Goal: Task Accomplishment & Management: Use online tool/utility

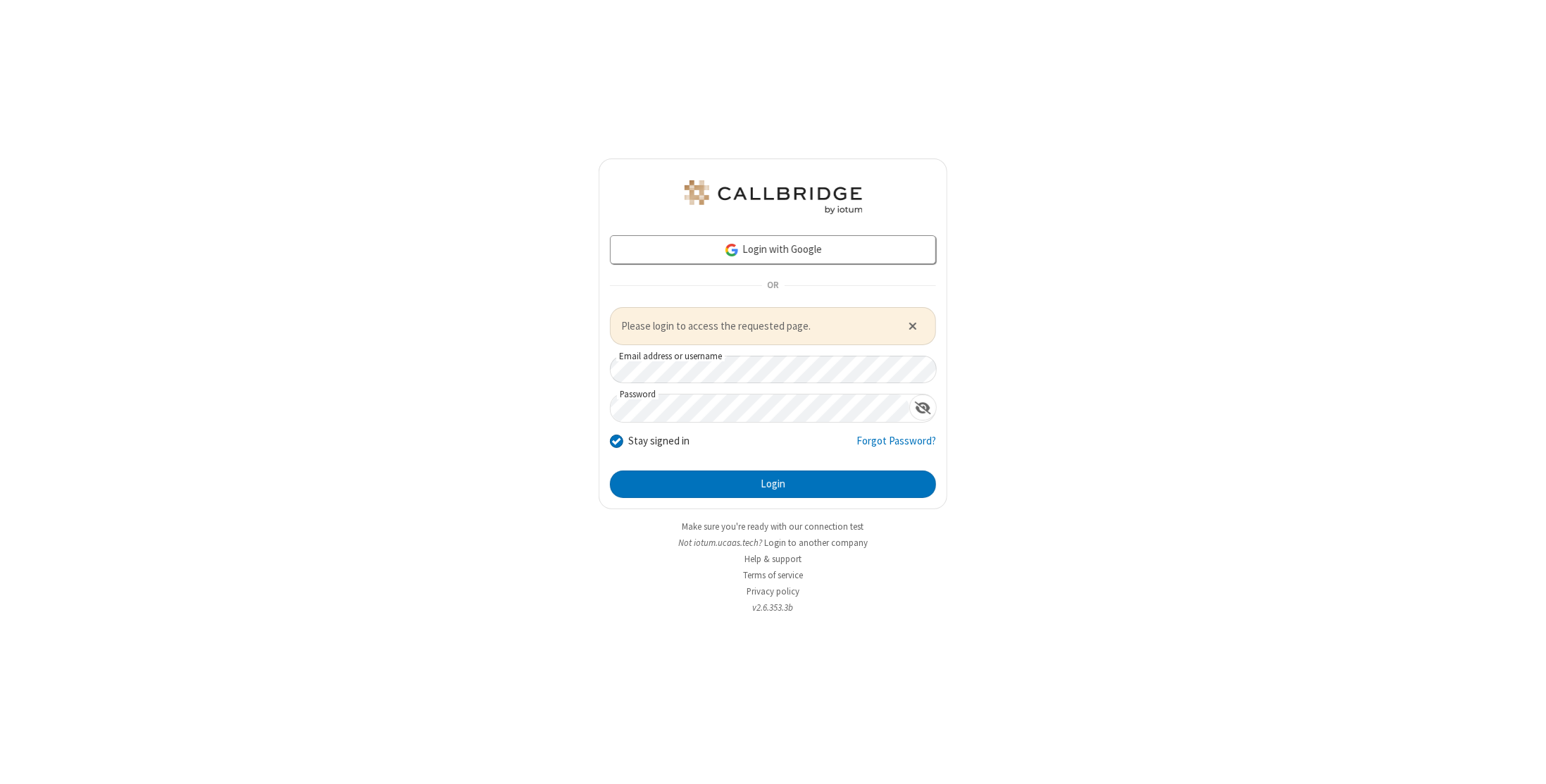
click at [738, 462] on form "Login with Google OR Please login to access the requested page. Email address o…" at bounding box center [773, 366] width 327 height 262
click at [744, 484] on button "Login" at bounding box center [773, 485] width 327 height 28
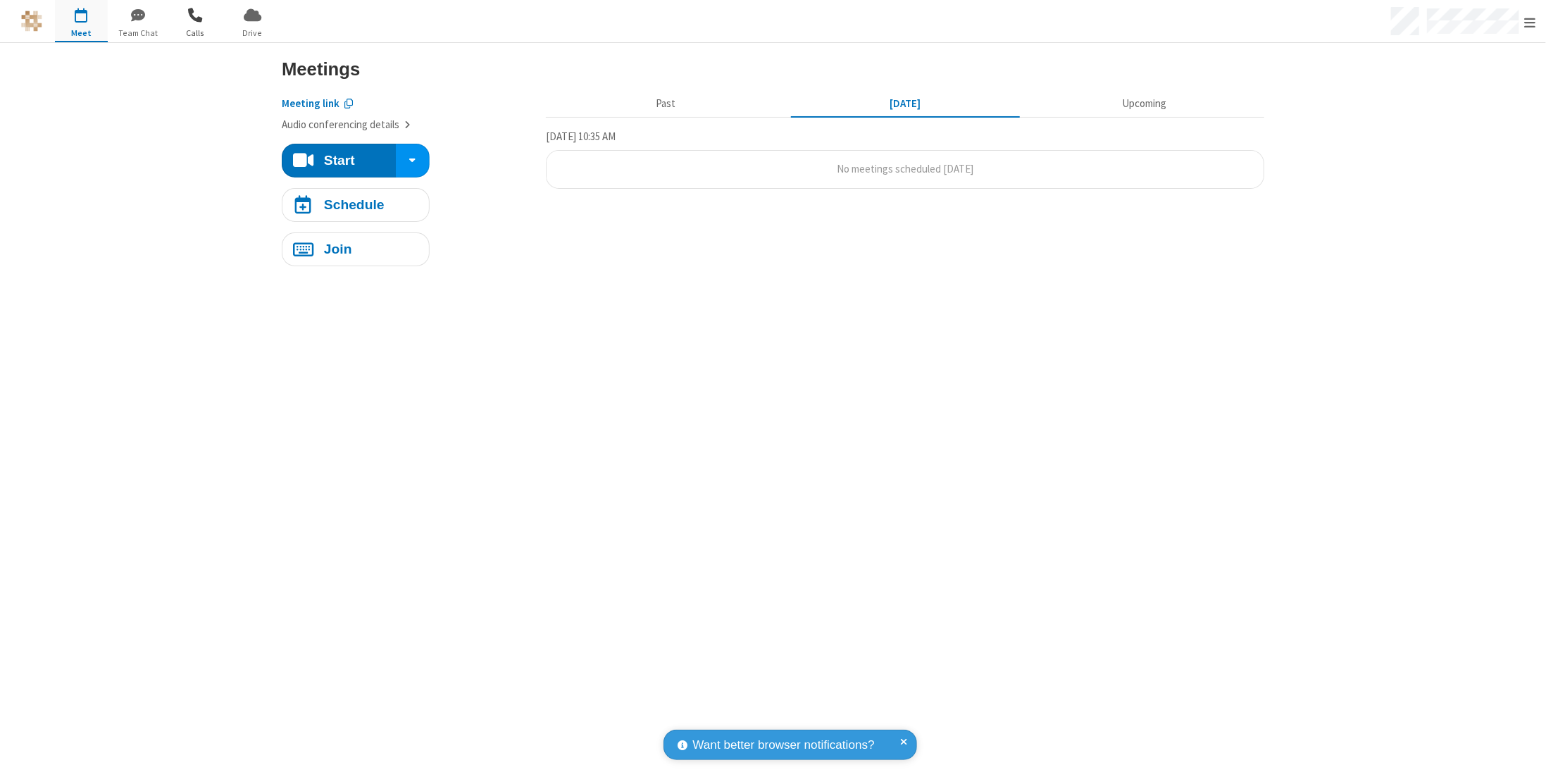
click at [194, 21] on span "button" at bounding box center [195, 15] width 53 height 24
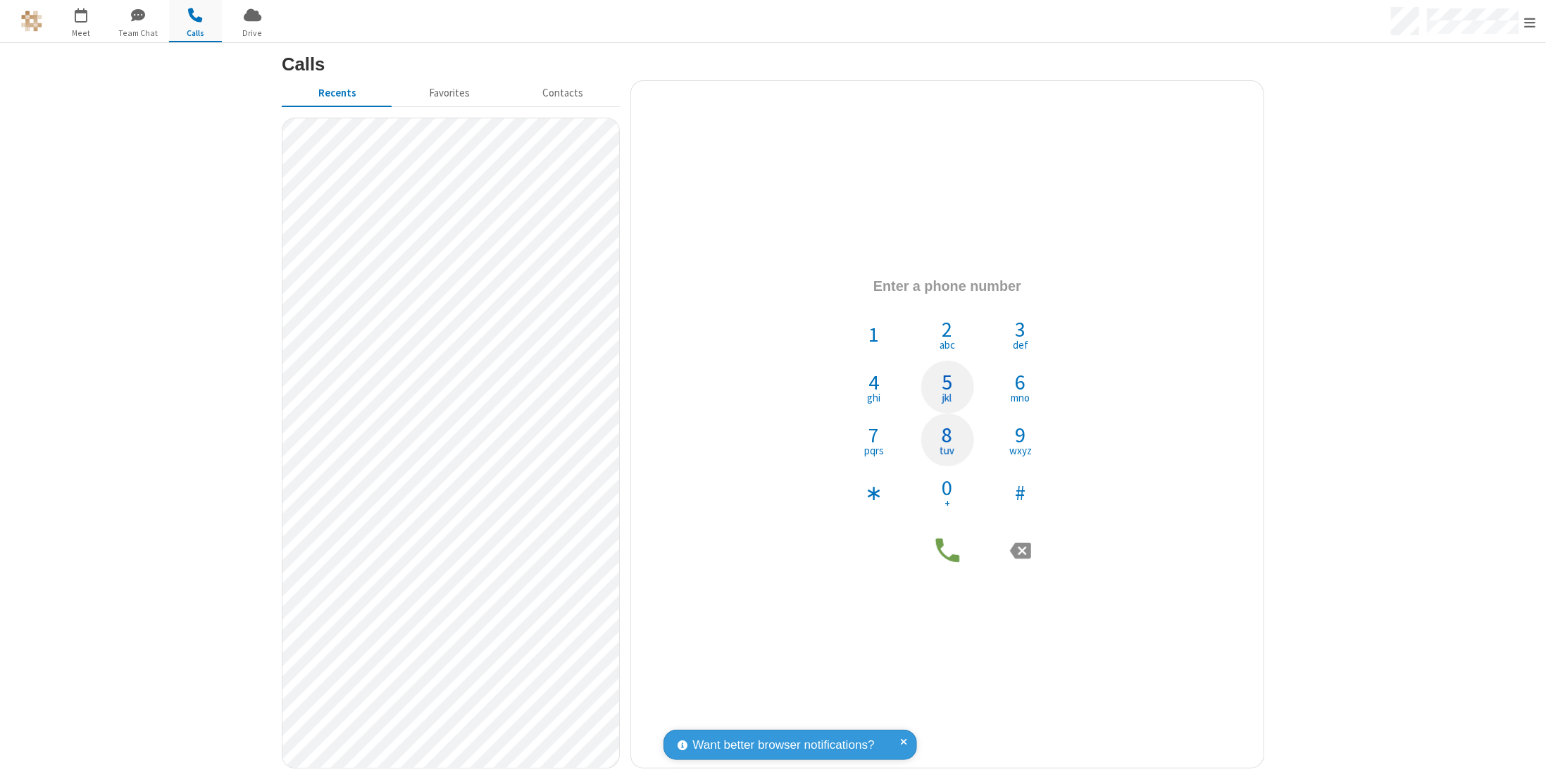
drag, startPoint x: 950, startPoint y: 430, endPoint x: 950, endPoint y: 390, distance: 40.0
click at [950, 432] on span "8" at bounding box center [947, 434] width 10 height 21
click at [951, 388] on span "5" at bounding box center [947, 381] width 10 height 21
drag, startPoint x: 876, startPoint y: 347, endPoint x: 1011, endPoint y: 378, distance: 138.5
click at [877, 347] on button "1" at bounding box center [874, 334] width 53 height 53
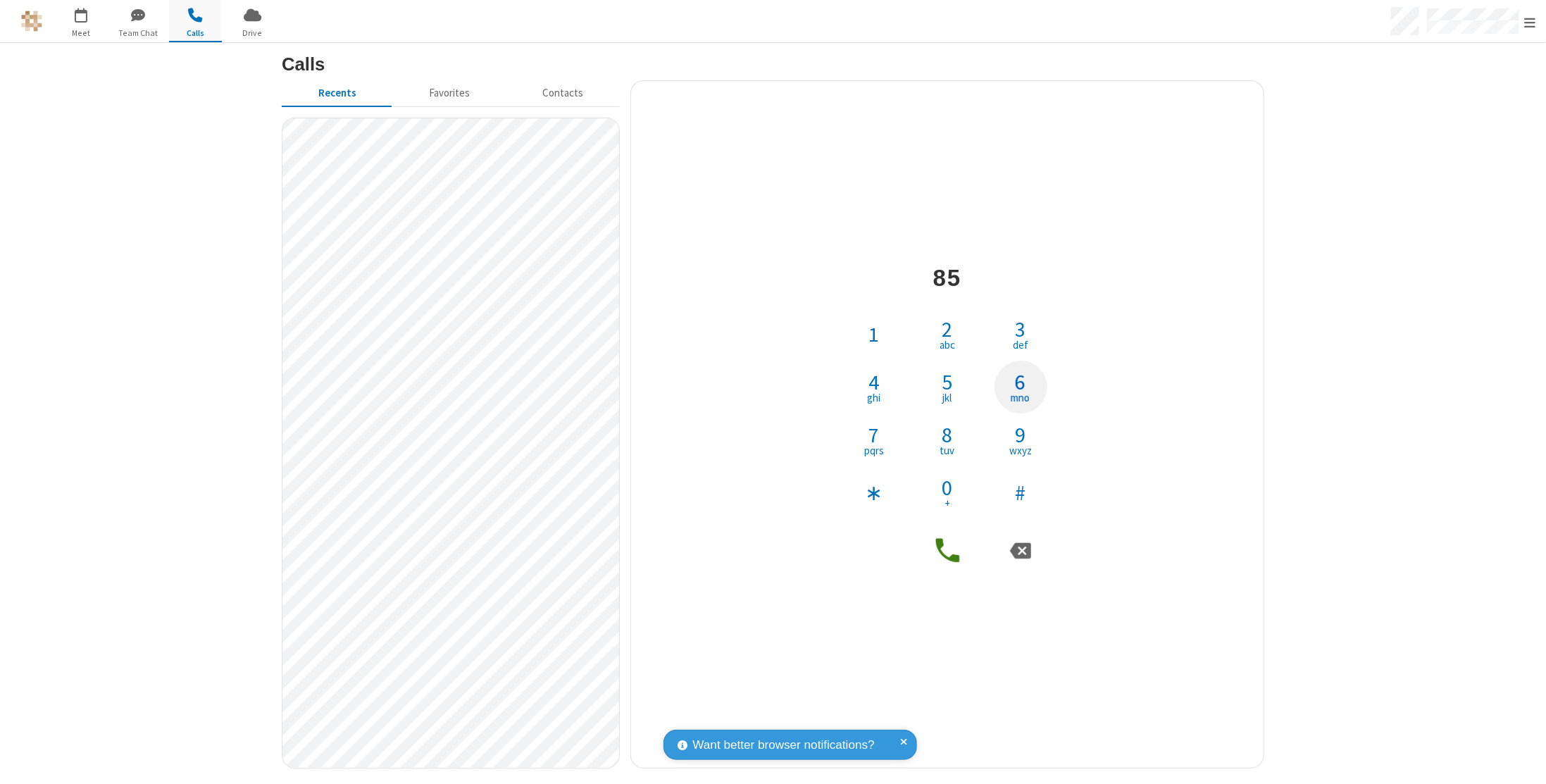
click at [1011, 378] on button "6 mno" at bounding box center [1020, 387] width 53 height 53
click at [1029, 500] on button "#" at bounding box center [1020, 492] width 53 height 53
click at [1011, 547] on button at bounding box center [1020, 550] width 42 height 42
click at [954, 555] on icon at bounding box center [947, 551] width 24 height 24
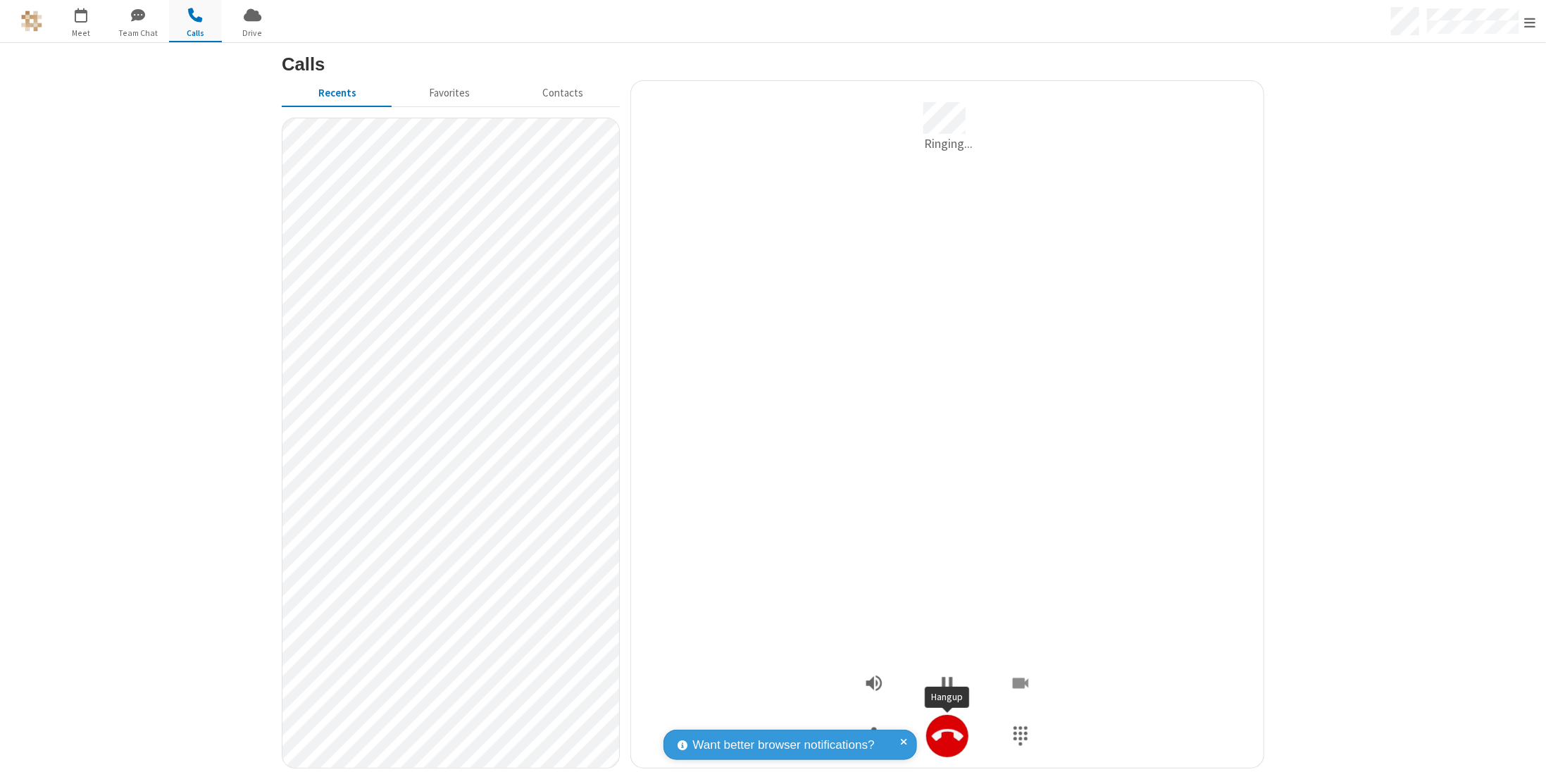
click at [955, 753] on button "Hangup" at bounding box center [947, 736] width 42 height 42
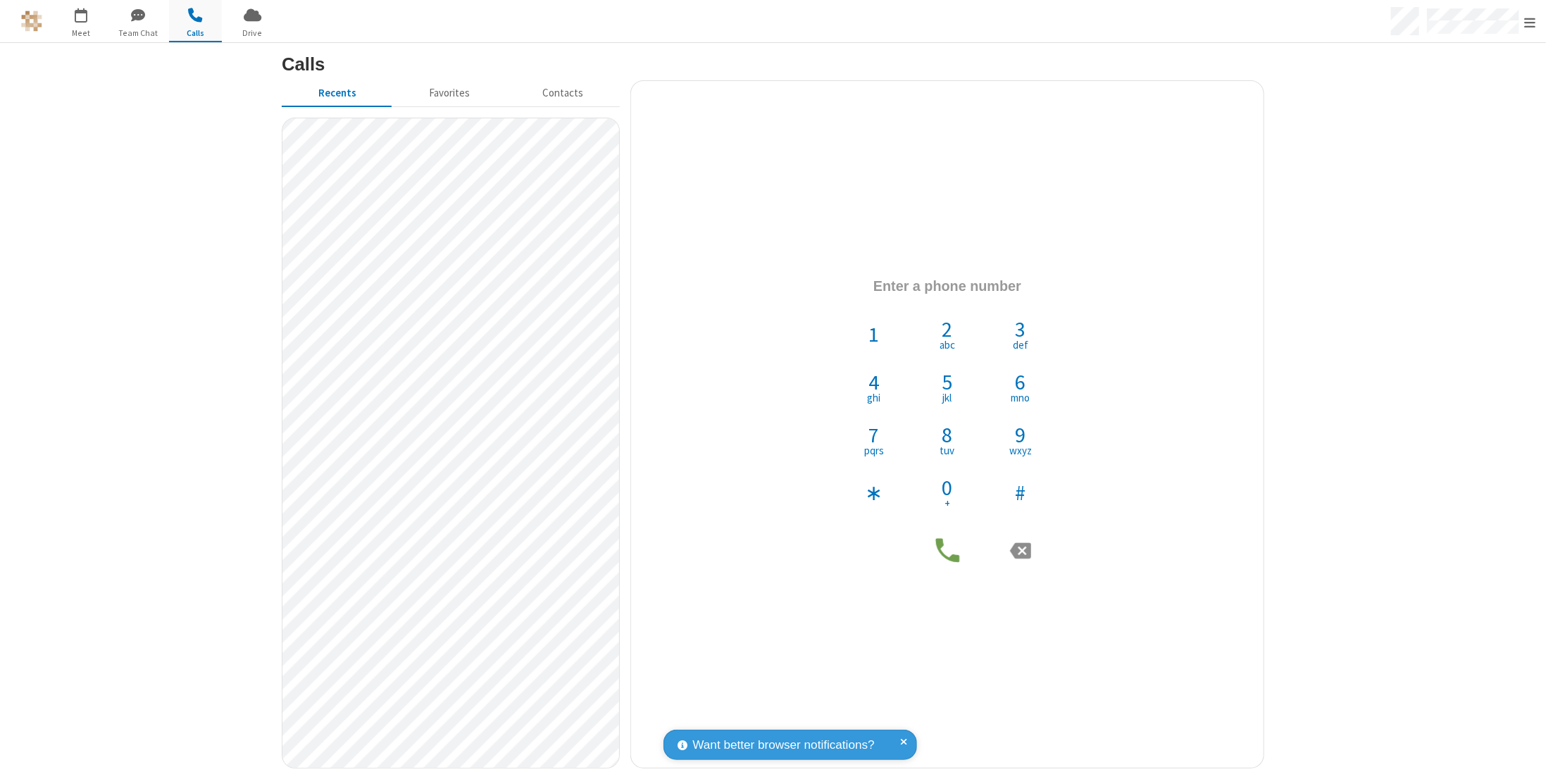
click at [908, 740] on div "Want better browser notifications? Receive alerts for chat messages and other i…" at bounding box center [790, 744] width 254 height 31
click at [904, 741] on span at bounding box center [904, 745] width 7 height 19
